Goal: Communication & Community: Answer question/provide support

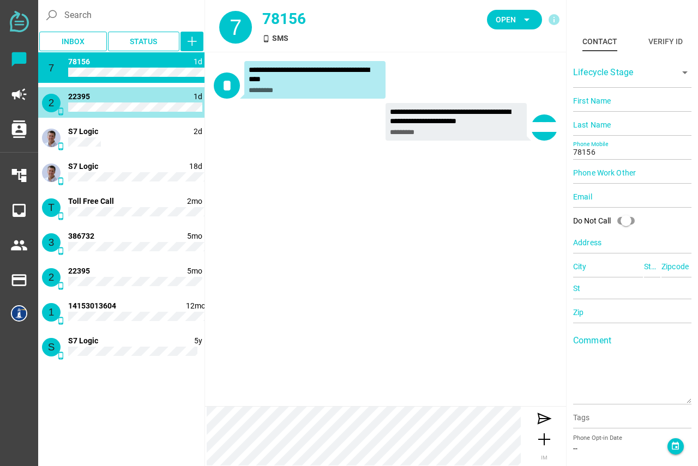
click at [126, 100] on div "2 phone_android 1d 22395" at bounding box center [121, 102] width 166 height 31
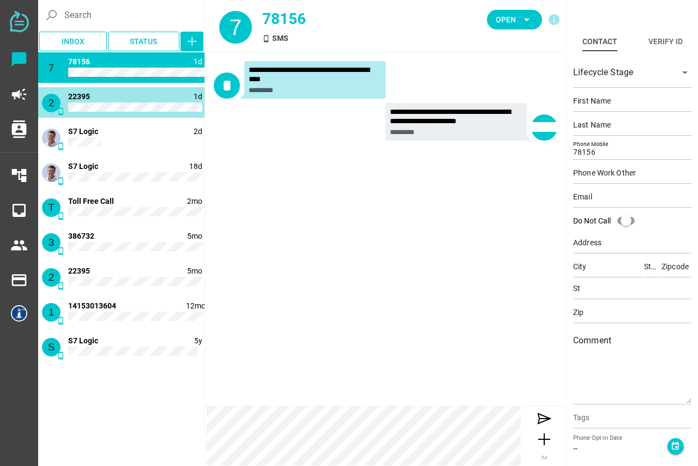
type input "22395"
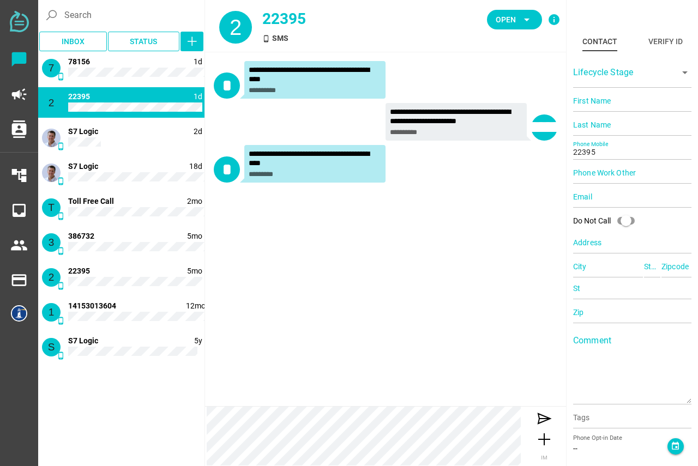
click at [556, 22] on icon "info" at bounding box center [553, 19] width 13 height 13
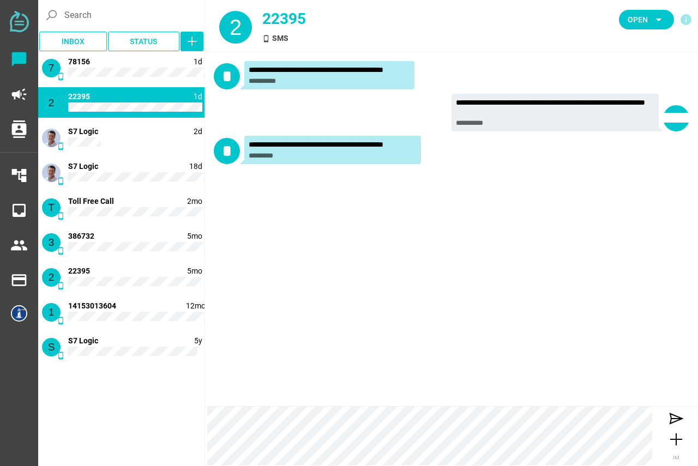
click at [683, 21] on icon "info" at bounding box center [685, 19] width 13 height 13
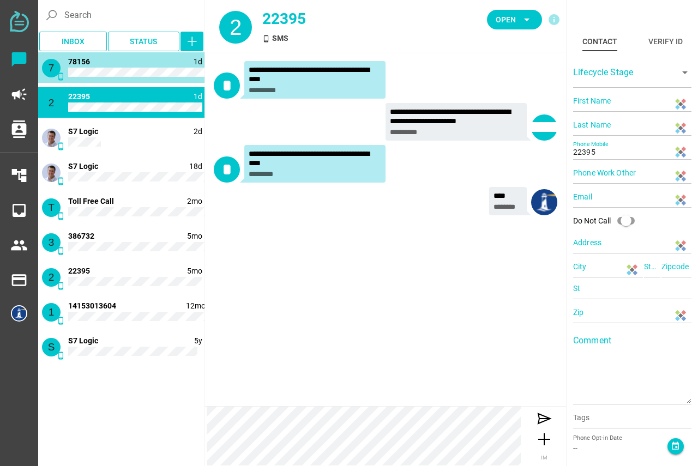
click at [111, 66] on div "7 phone_android 1d 78156" at bounding box center [121, 67] width 166 height 31
type input "78156"
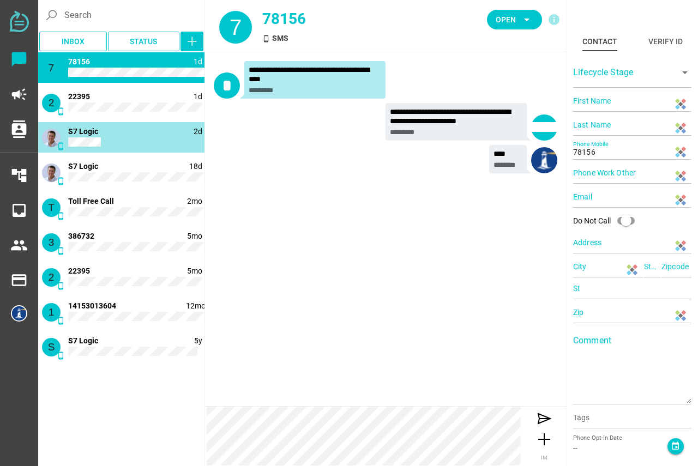
click at [109, 142] on div "phone_android 2d S7 Logic" at bounding box center [121, 137] width 166 height 31
type input "Chris"
type input "Chatfully"
type input "18132101636"
type input "Silicon Valley"
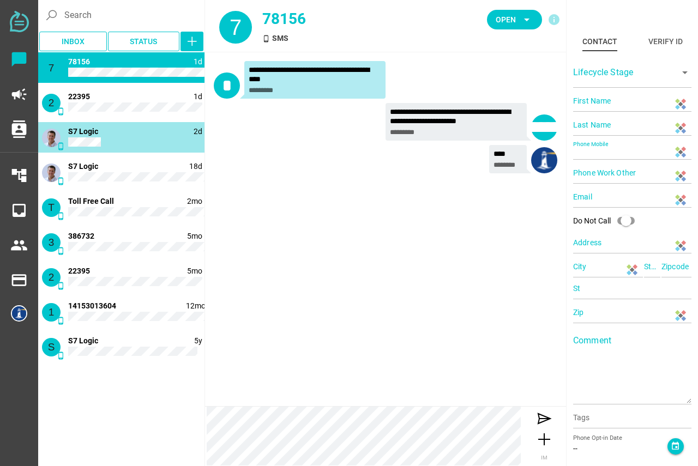
type input "CA"
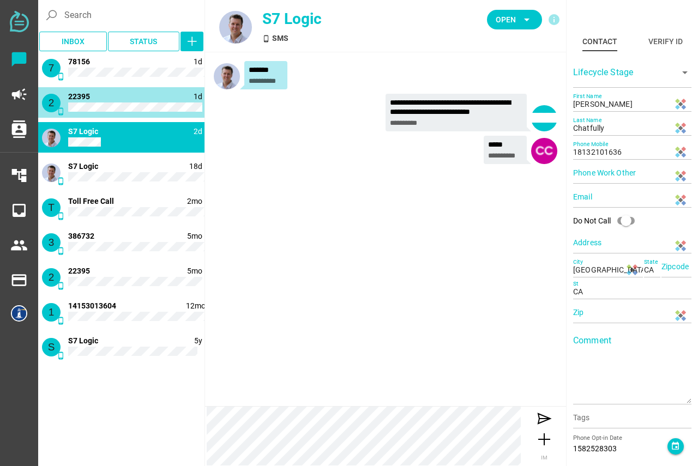
click at [114, 100] on div "2 phone_android 1d 22395" at bounding box center [121, 102] width 166 height 31
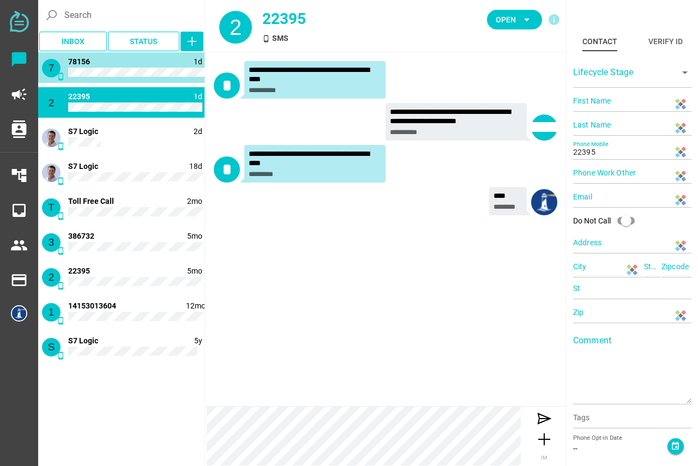
click at [124, 63] on div "7 phone_android 1d 78156" at bounding box center [121, 67] width 166 height 31
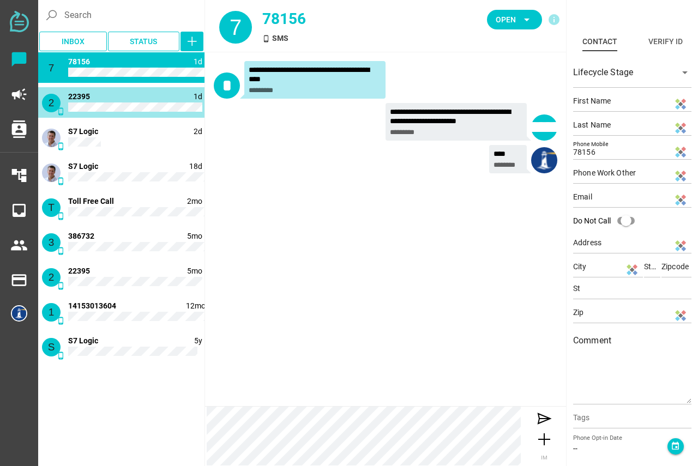
click at [124, 100] on div "2 phone_android 1d 22395" at bounding box center [121, 102] width 166 height 31
type input "22395"
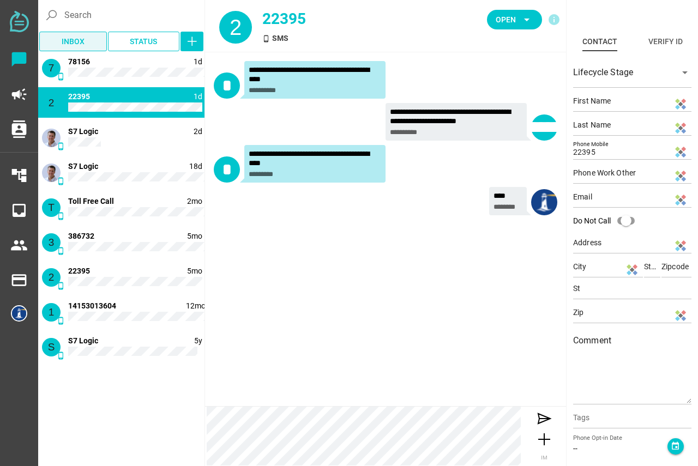
click at [68, 47] on span "Inbox" at bounding box center [73, 41] width 23 height 13
type input "Chris"
type input "Chatfully"
type input "18132101636"
type input "Silicon Valley"
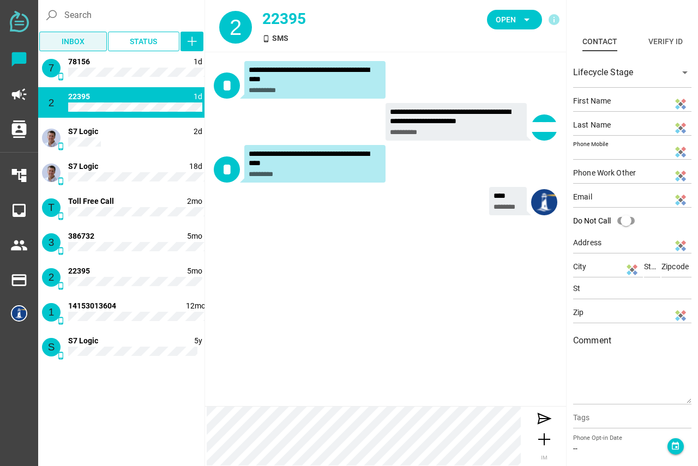
type input "CA"
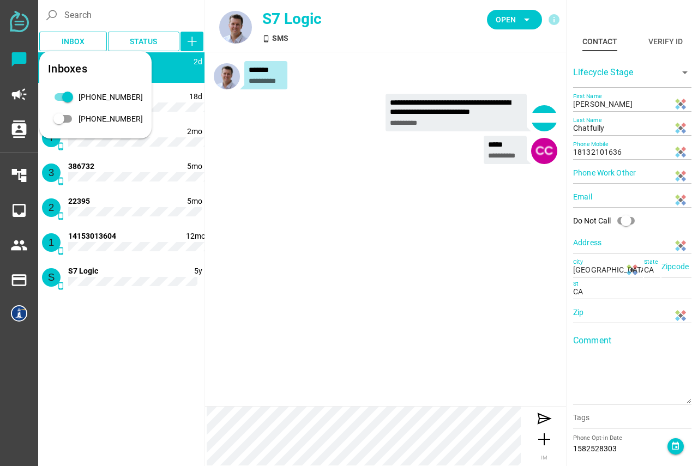
click at [286, 172] on div "**********" at bounding box center [385, 114] width 361 height 125
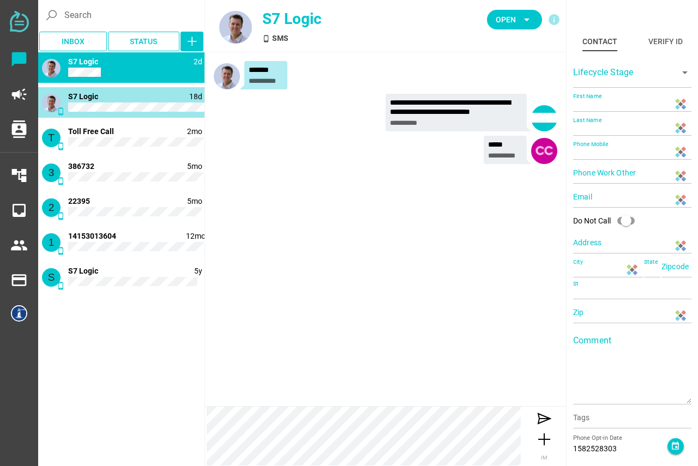
type input "Chris"
type input "Chatfully"
type input "18132101636"
type input "N/A"
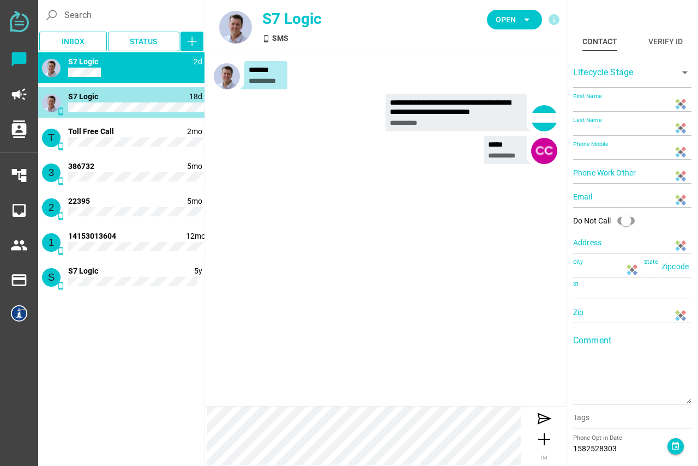
type input "N/A"
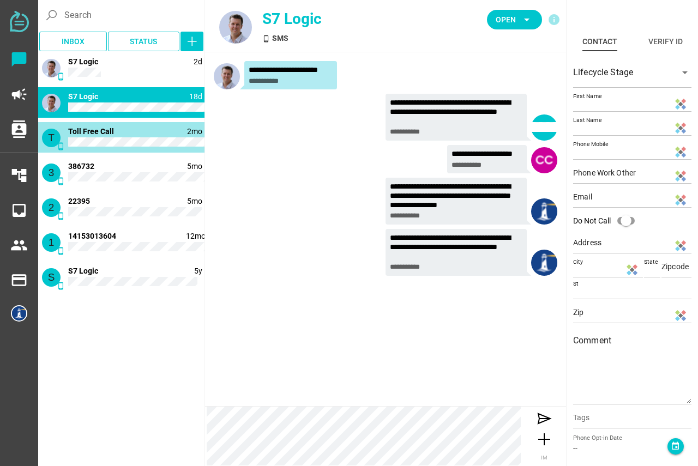
type input "18332686658"
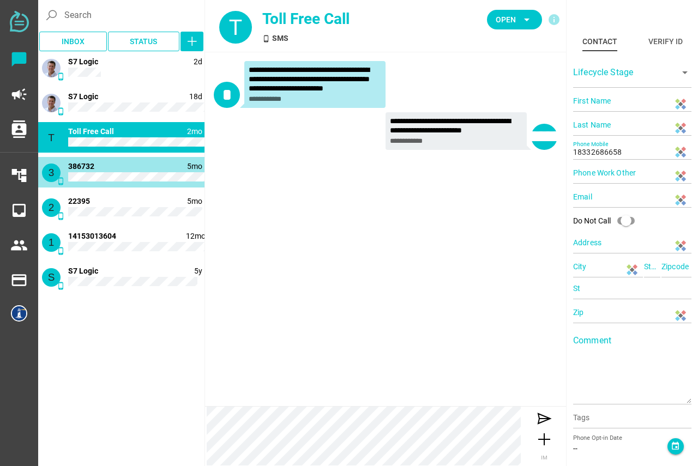
click at [110, 166] on div "3 phone_android 5mo 386732" at bounding box center [121, 172] width 166 height 31
type input "386732"
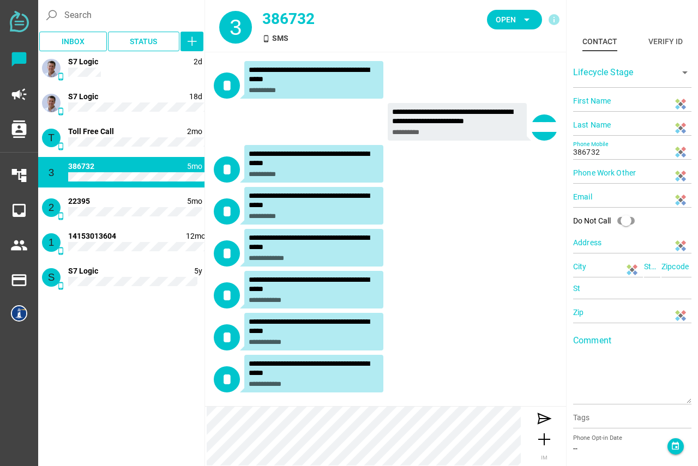
scroll to position [1, 0]
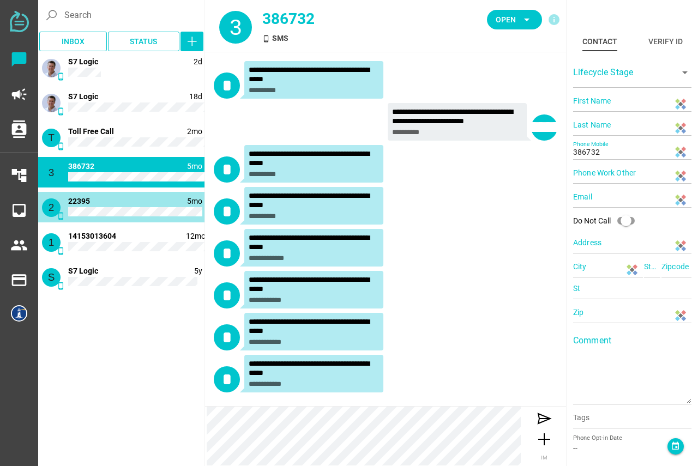
click at [110, 201] on div "2 phone_android 5mo 22395" at bounding box center [121, 207] width 166 height 31
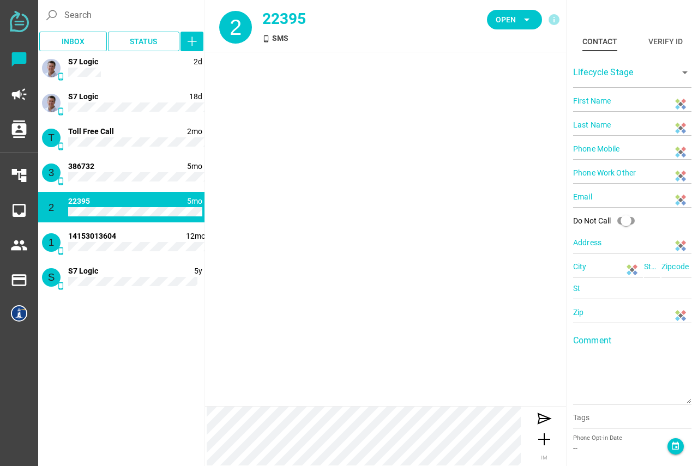
type input "22395"
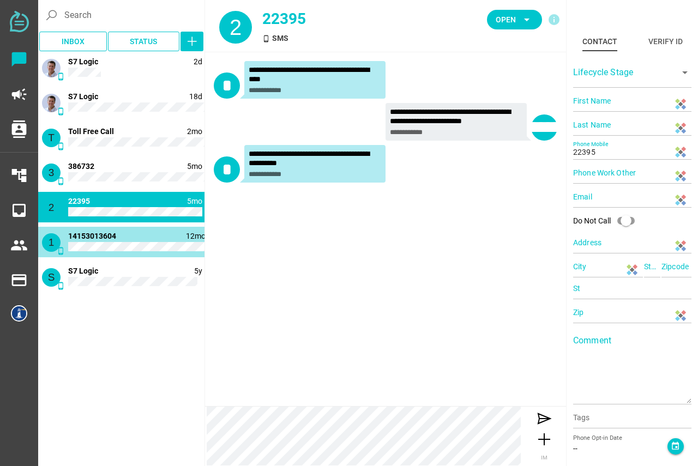
click at [104, 240] on span "14153013604" at bounding box center [92, 236] width 48 height 9
type input "14153013604"
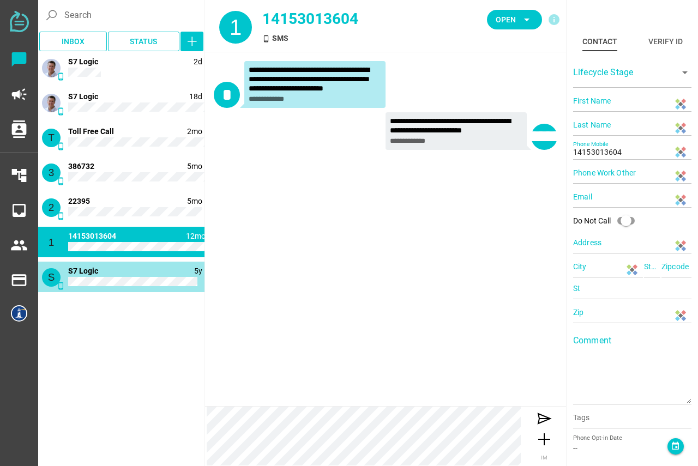
click at [106, 267] on div "S phone_android 5y S7 Logic" at bounding box center [121, 277] width 166 height 31
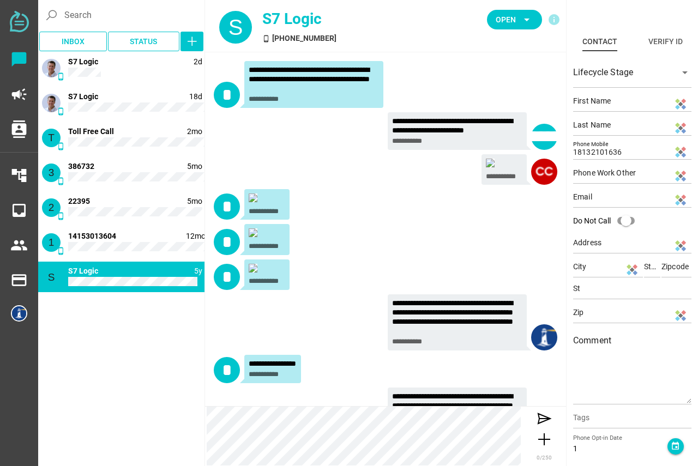
scroll to position [1366, 0]
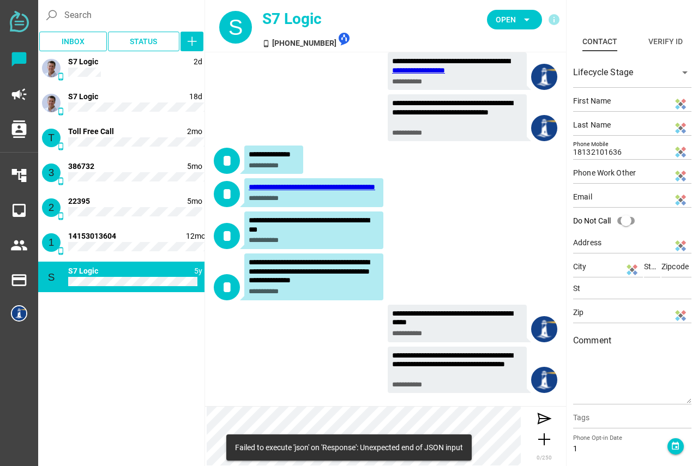
click at [122, 262] on div "S phone_android 5y S7 Logic" at bounding box center [121, 277] width 166 height 31
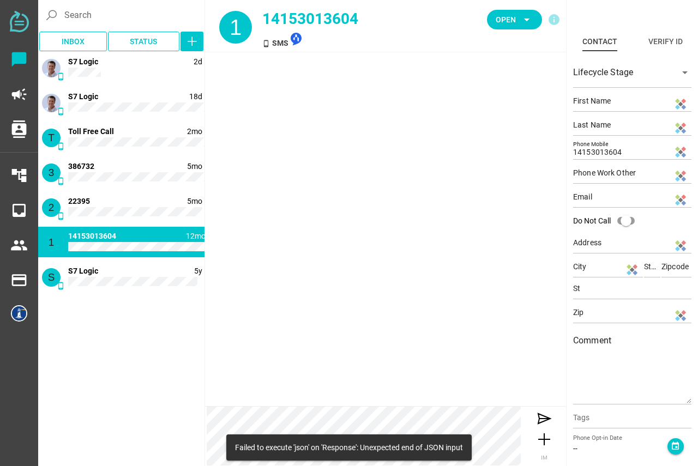
scroll to position [0, 0]
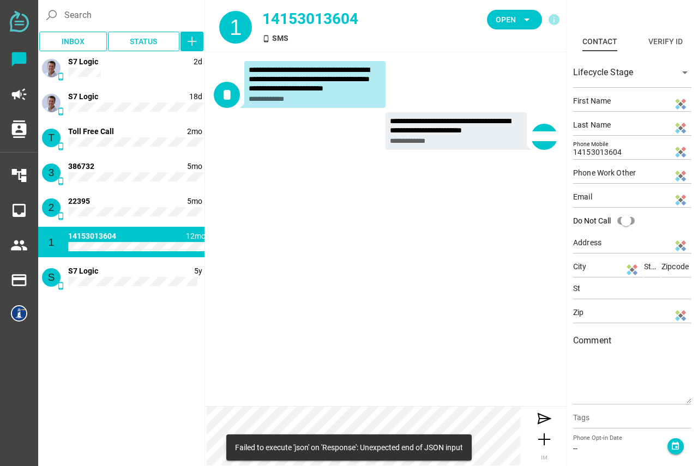
click at [122, 222] on div "7 phone_android 1d 78156 2 phone_android 1d 22395 phone_android 2d S7 Logic pho…" at bounding box center [121, 174] width 166 height 244
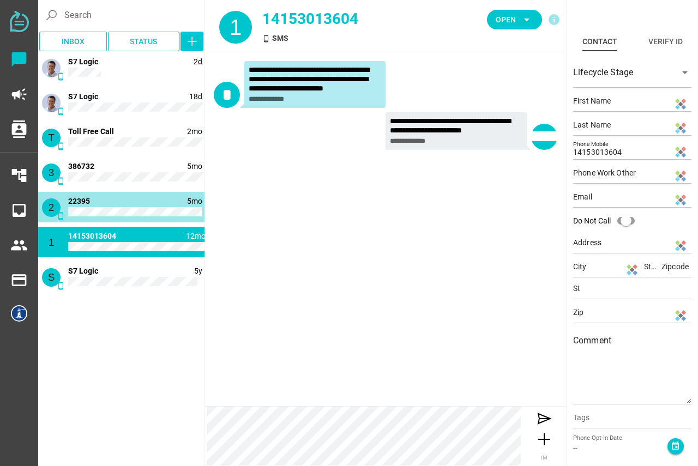
click at [122, 204] on div "2 phone_android 5mo 22395" at bounding box center [121, 207] width 166 height 31
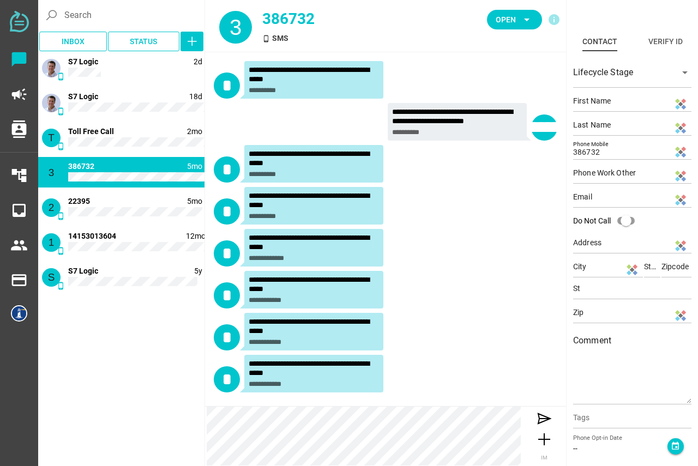
scroll to position [1, 0]
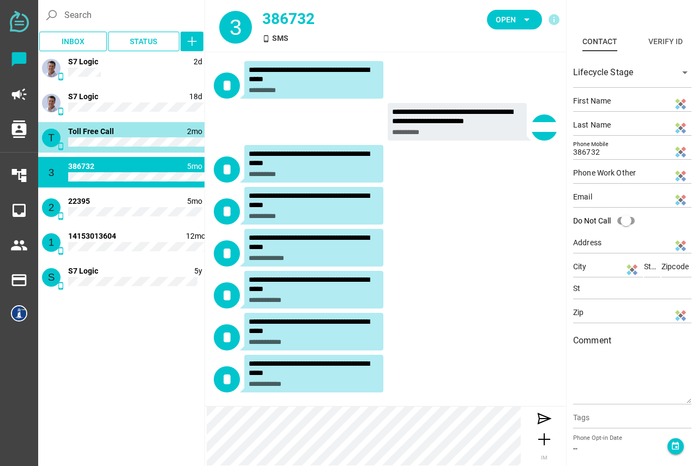
click at [104, 138] on div "T phone_android 2mo Toll Free Call" at bounding box center [121, 137] width 166 height 31
type input "18332686658"
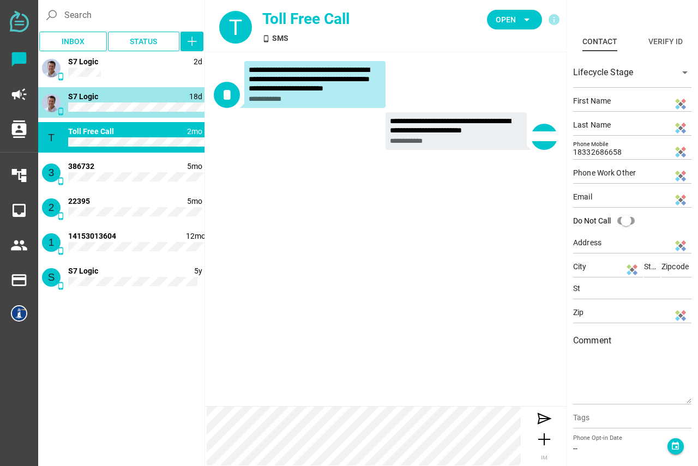
click at [110, 99] on div "phone_android 18d S7 Logic" at bounding box center [121, 102] width 166 height 31
type input "Chris"
type input "Chatfully"
type input "18132101636"
type input "N/A"
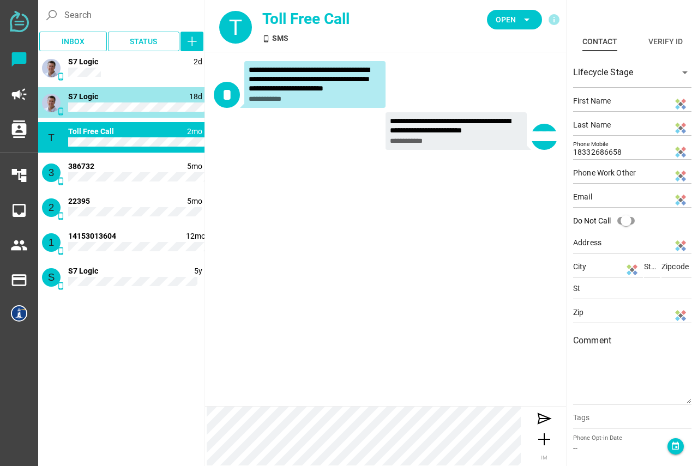
type input "N/A"
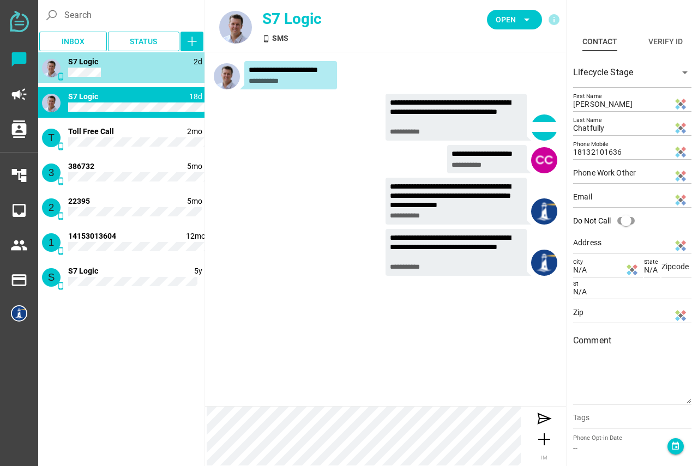
click at [97, 68] on div "phone_android 2d S7 Logic" at bounding box center [121, 67] width 166 height 31
type input "Silicon Valley"
type input "CA"
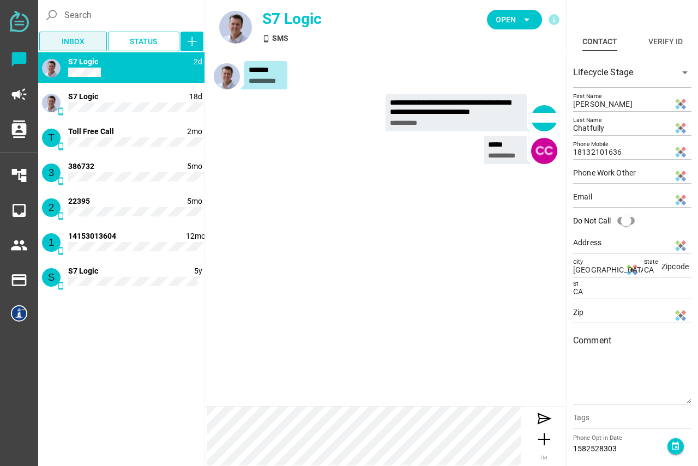
click at [84, 45] on span "Inbox" at bounding box center [73, 41] width 50 height 15
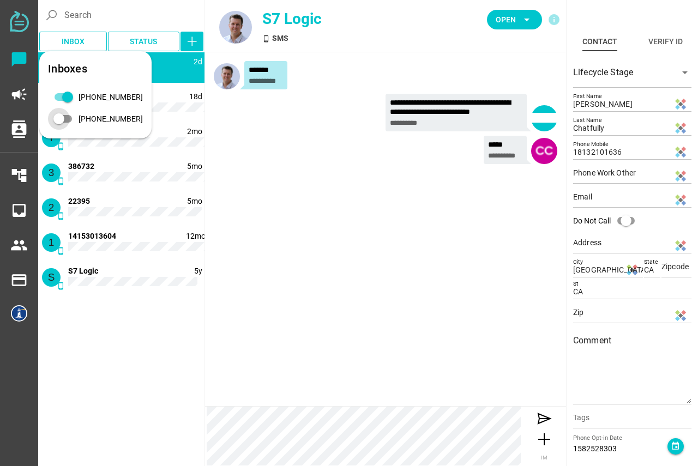
click at [64, 120] on div "510-894-0402" at bounding box center [58, 118] width 11 height 11
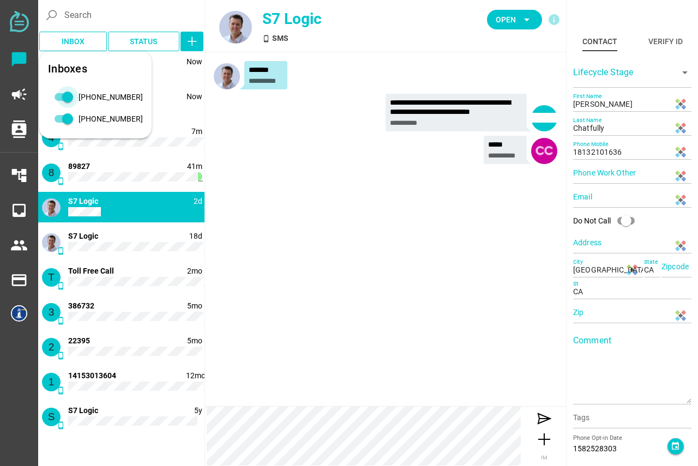
click at [63, 96] on div "415-842-0091" at bounding box center [67, 97] width 11 height 11
type input "78156"
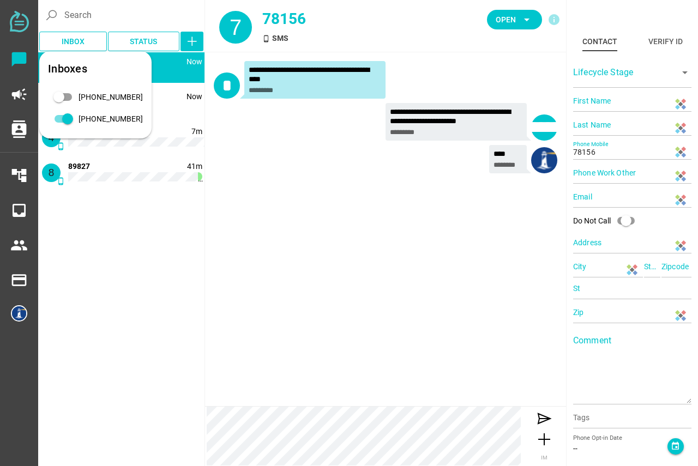
click at [143, 303] on div "7 phone_android Now 78156 2 phone_android Now 22395 4 phone_android 7m 1 40591 …" at bounding box center [121, 257] width 166 height 411
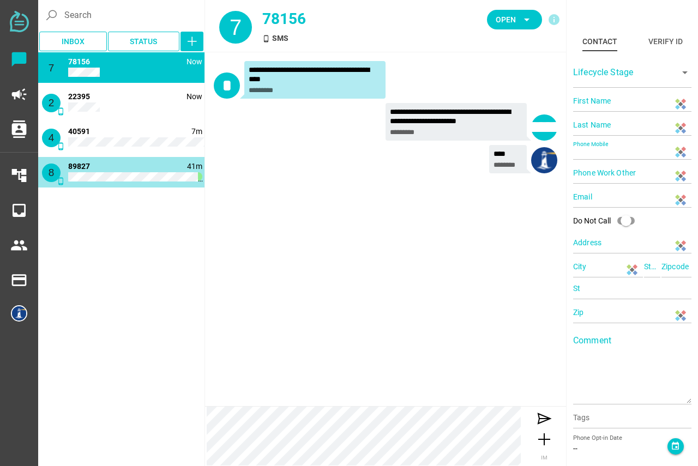
type input "89827"
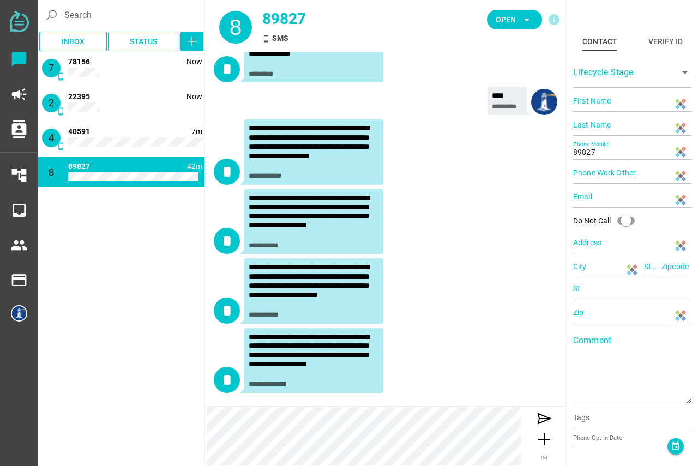
scroll to position [258, 0]
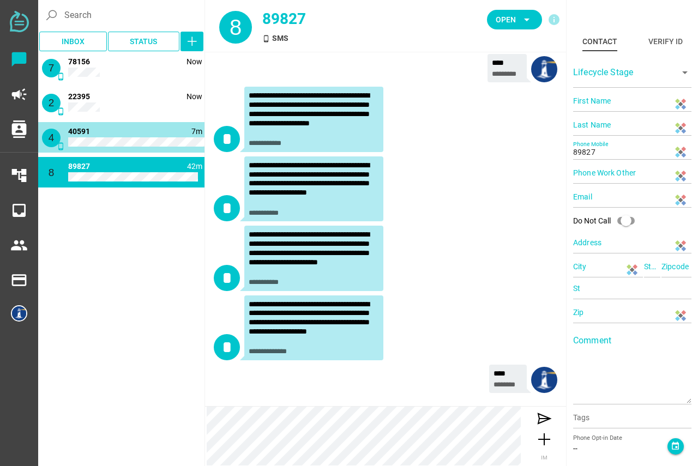
click at [131, 130] on div "4 phone_android 7m 1 40591" at bounding box center [121, 137] width 166 height 31
type input "40591"
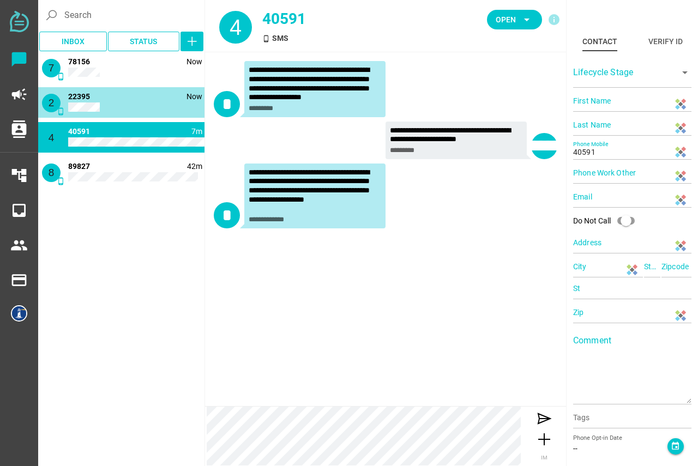
click at [114, 94] on div "2 phone_android Now 22395" at bounding box center [121, 102] width 166 height 31
type input "22395"
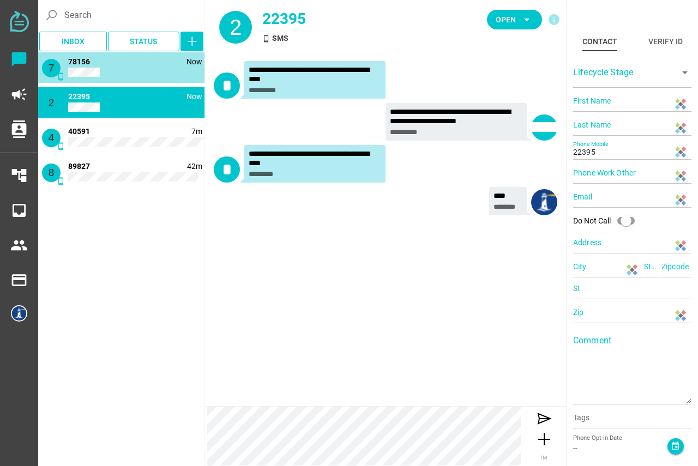
click at [114, 66] on div "7 phone_android Now 78156" at bounding box center [121, 67] width 166 height 31
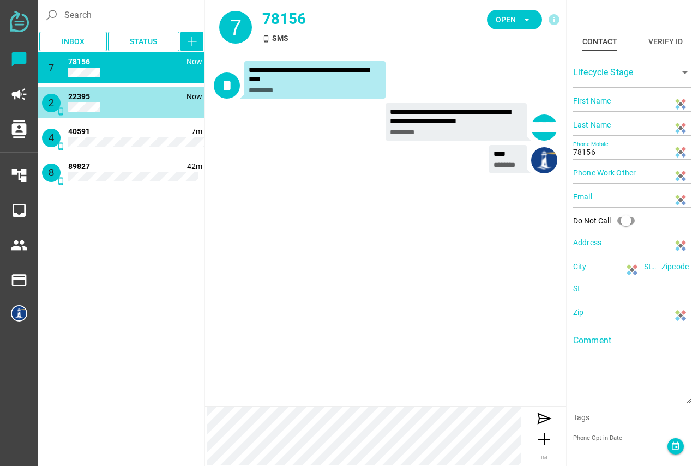
click at [120, 96] on div "2 phone_android Now 22395" at bounding box center [121, 102] width 166 height 31
type input "22395"
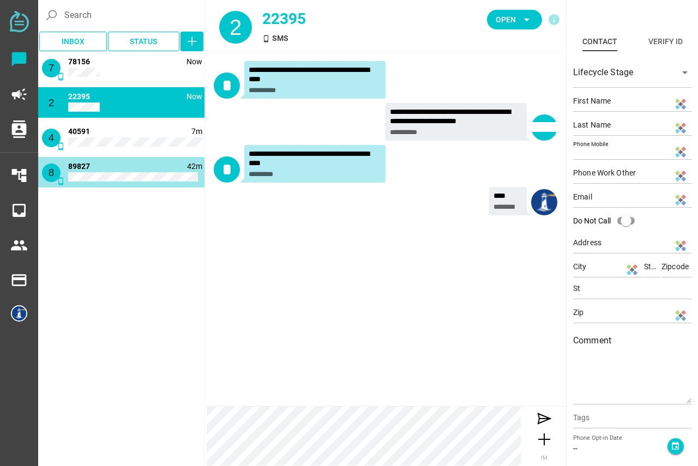
type input "89827"
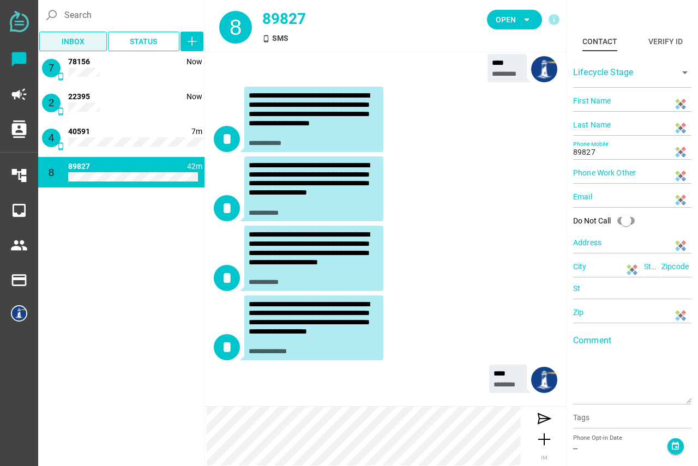
click at [83, 41] on span "Inbox" at bounding box center [73, 41] width 23 height 13
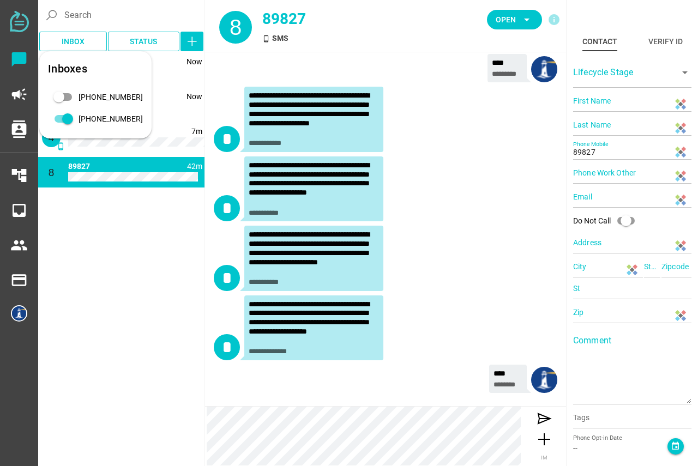
click at [127, 232] on div "7 phone_android Now 78156 2 phone_android Now 22395 4 phone_android 7m 1 40591 …" at bounding box center [121, 257] width 166 height 411
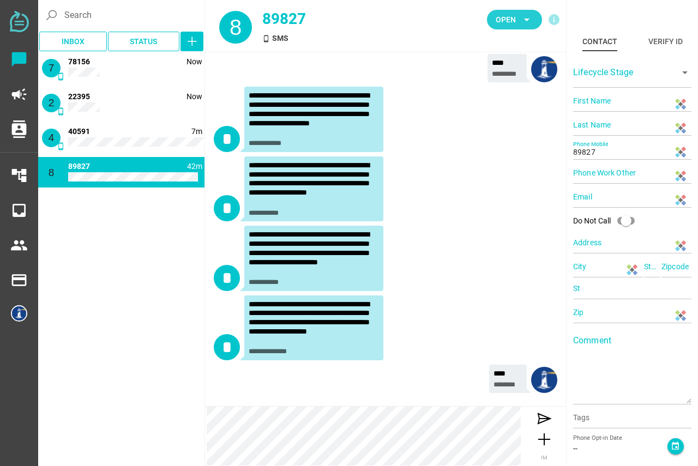
click at [504, 17] on span "Open" at bounding box center [505, 19] width 20 height 13
click at [477, 232] on div "**********" at bounding box center [385, 260] width 343 height 69
click at [191, 43] on icon "button" at bounding box center [191, 41] width 13 height 13
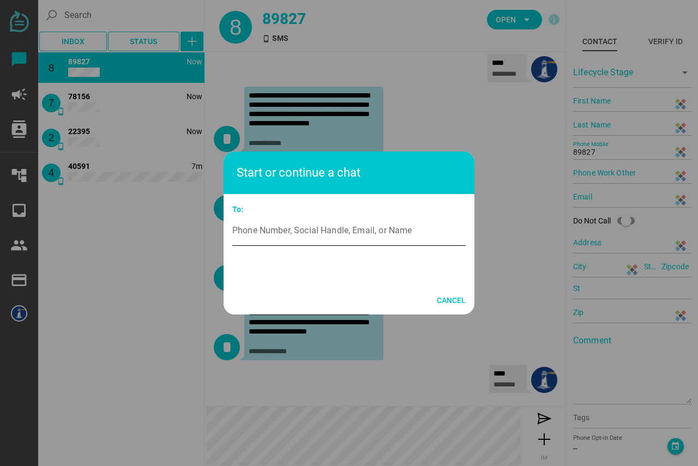
click at [295, 233] on input "Phone Number, Social Handle, Email, or Name" at bounding box center [348, 230] width 233 height 31
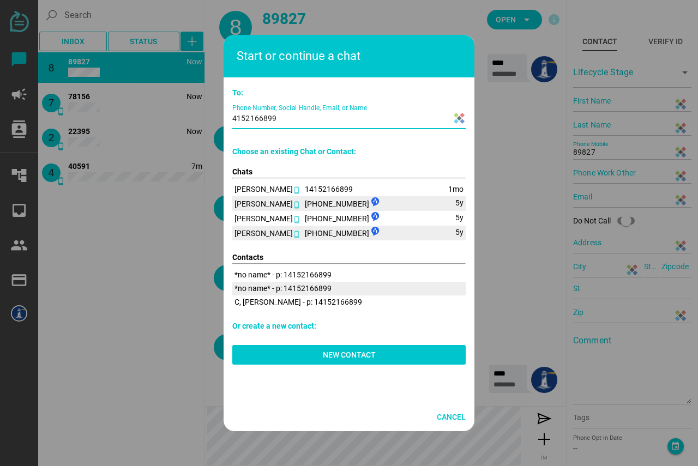
type input "4152166899"
click at [346, 248] on div "Choose an existing Chat or Contact: Chats Minh T Phuong phone_android 141521668…" at bounding box center [348, 261] width 233 height 253
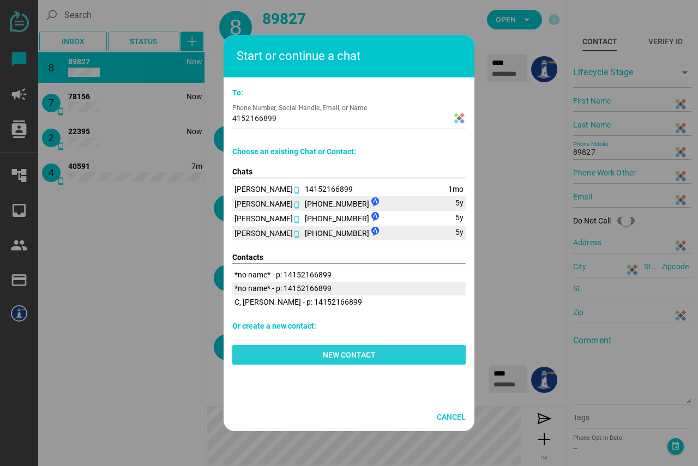
click at [346, 359] on span "New Contact" at bounding box center [349, 354] width 53 height 13
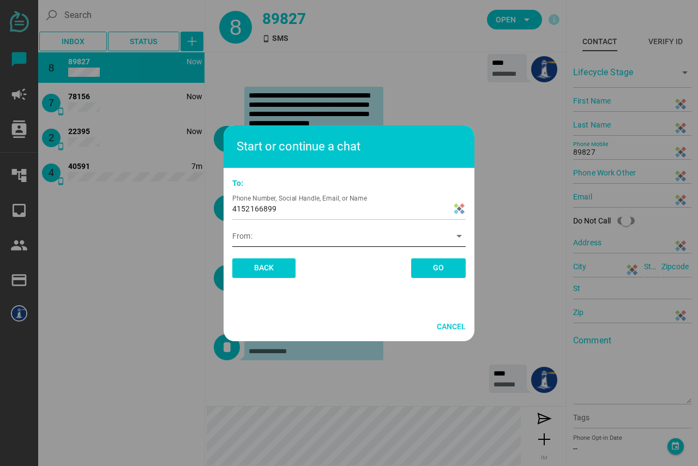
click at [297, 240] on div at bounding box center [340, 240] width 217 height 14
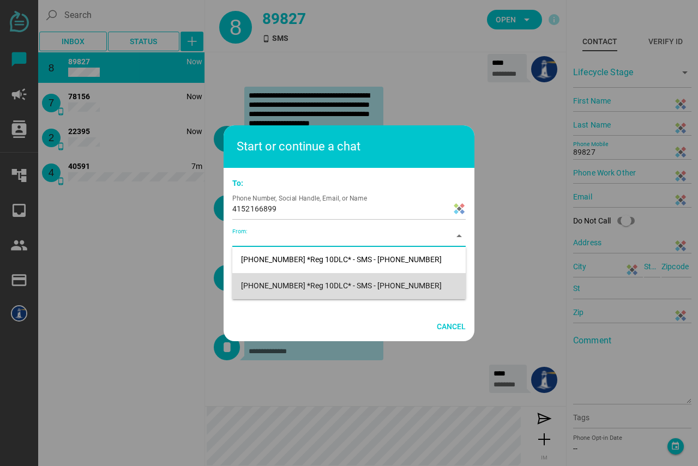
click at [316, 281] on div "15108940402 *Reg 10DLC* - SMS - (510) 894-0402" at bounding box center [349, 285] width 216 height 9
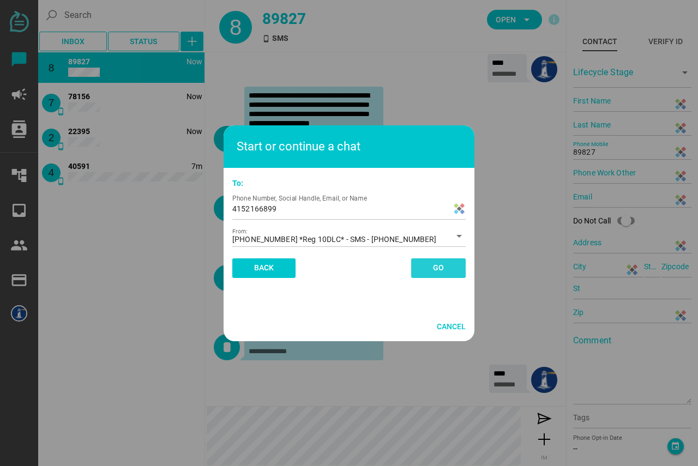
click at [448, 271] on span "Go" at bounding box center [438, 268] width 28 height 20
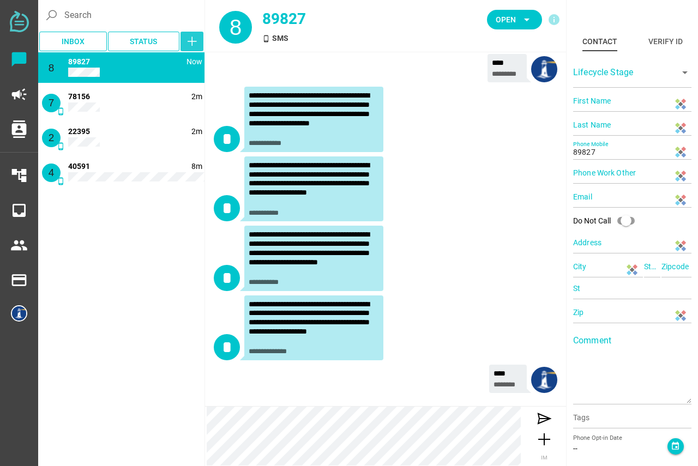
click at [193, 40] on icon "button" at bounding box center [191, 41] width 13 height 13
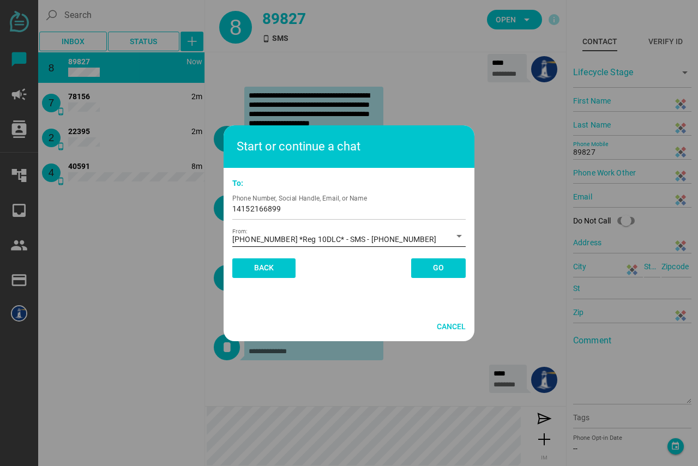
click at [288, 240] on span "15108940402 *Reg 10DLC* - SMS - (510) 894-0402" at bounding box center [334, 239] width 204 height 10
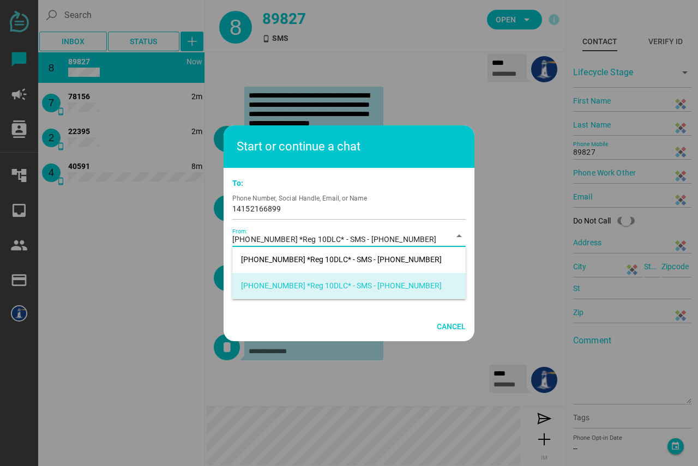
click at [286, 286] on div "15108940402 *Reg 10DLC* - SMS - (510) 894-0402" at bounding box center [349, 285] width 216 height 9
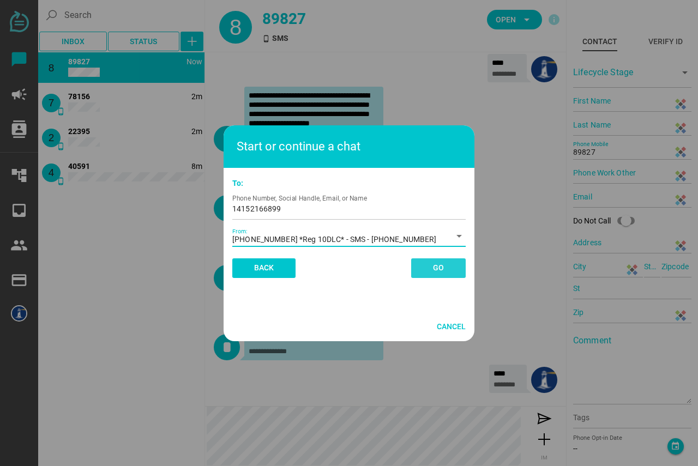
click at [426, 268] on span "Go" at bounding box center [438, 268] width 28 height 20
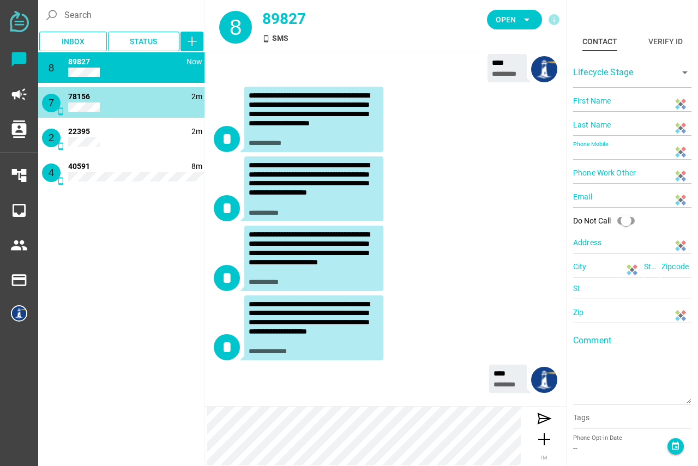
type input "78156"
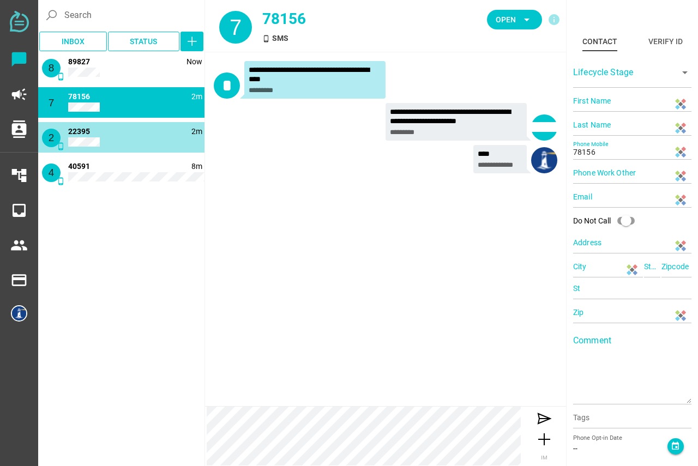
click at [93, 136] on div "2 phone_android 2m 22395" at bounding box center [121, 137] width 166 height 31
type input "22395"
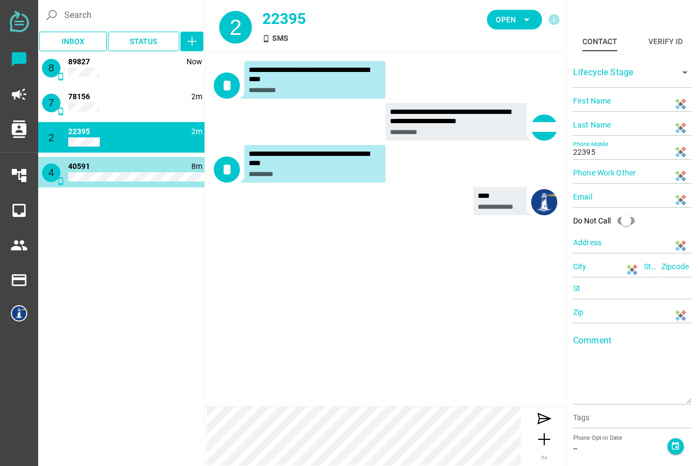
click at [98, 167] on div "4 phone_android 8m 40591" at bounding box center [121, 172] width 166 height 31
type input "40591"
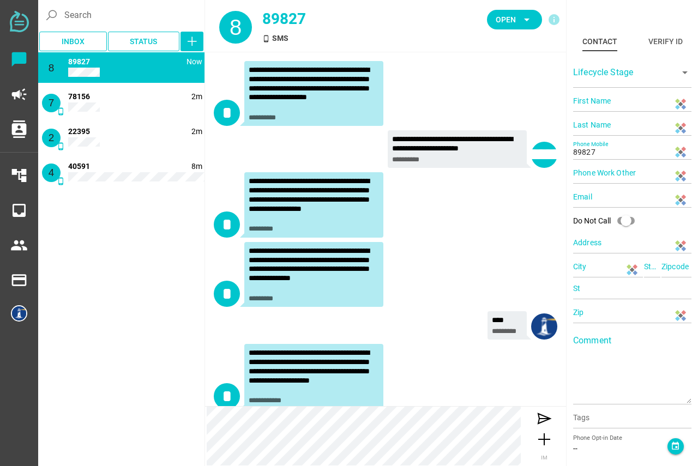
scroll to position [258, 0]
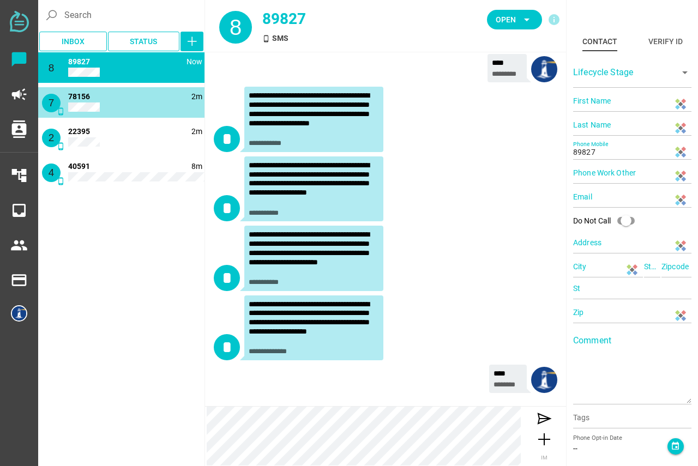
click at [98, 93] on div "7 phone_android 2m 78156" at bounding box center [121, 102] width 166 height 31
type input "78156"
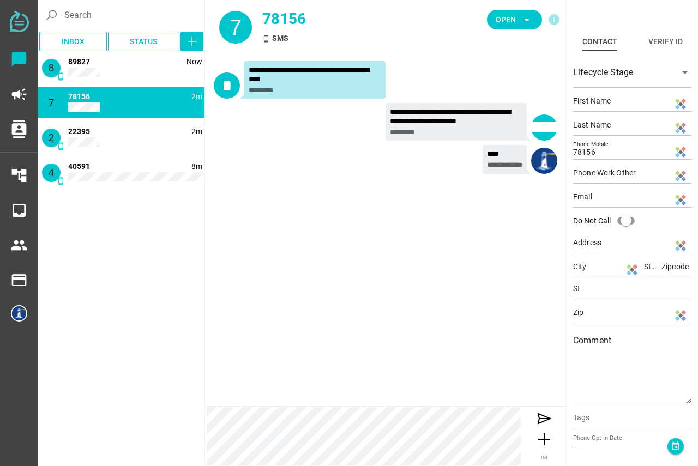
scroll to position [0, 0]
click at [197, 43] on icon "button" at bounding box center [191, 41] width 13 height 13
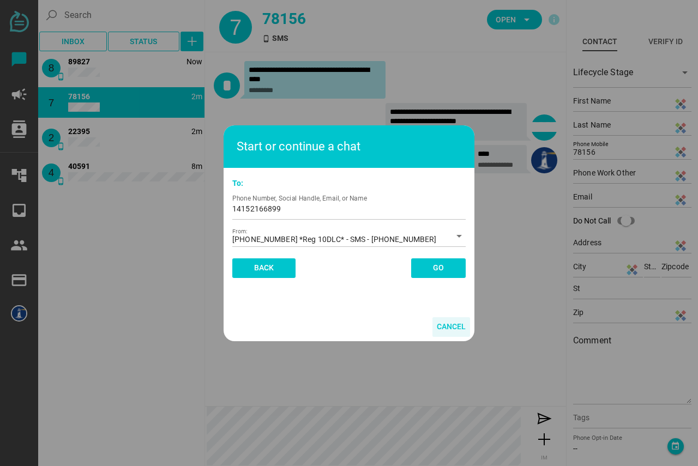
click at [439, 326] on span "Cancel" at bounding box center [451, 326] width 29 height 13
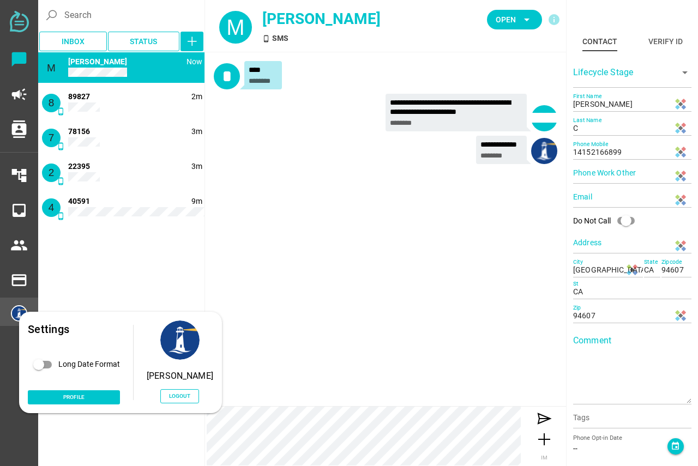
click at [20, 314] on img at bounding box center [19, 313] width 16 height 16
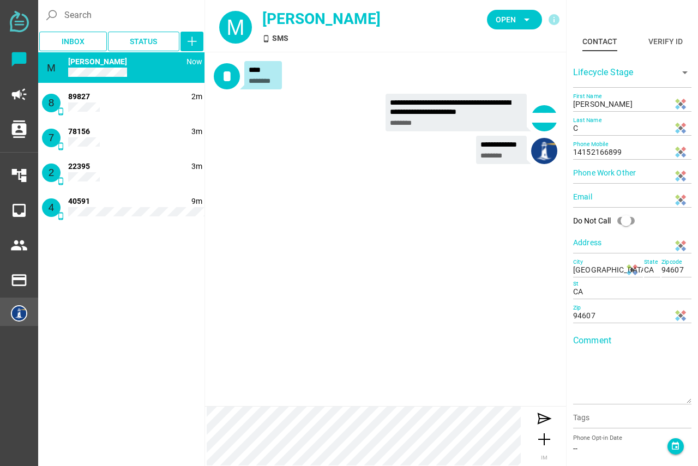
click at [15, 312] on img at bounding box center [19, 313] width 16 height 16
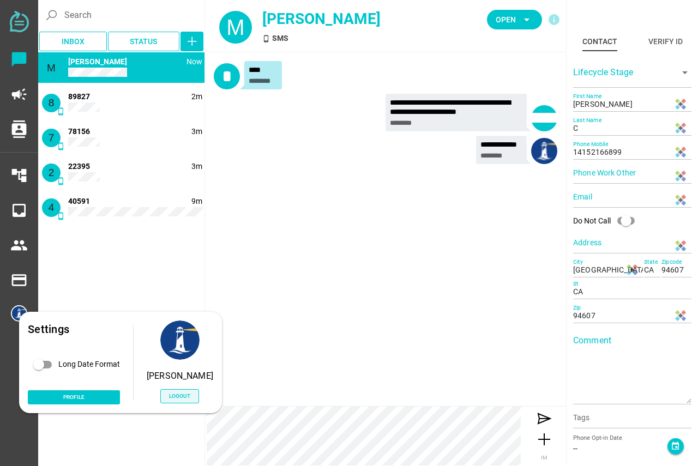
click at [171, 396] on span "Logout" at bounding box center [179, 395] width 21 height 9
